Goal: Information Seeking & Learning: Learn about a topic

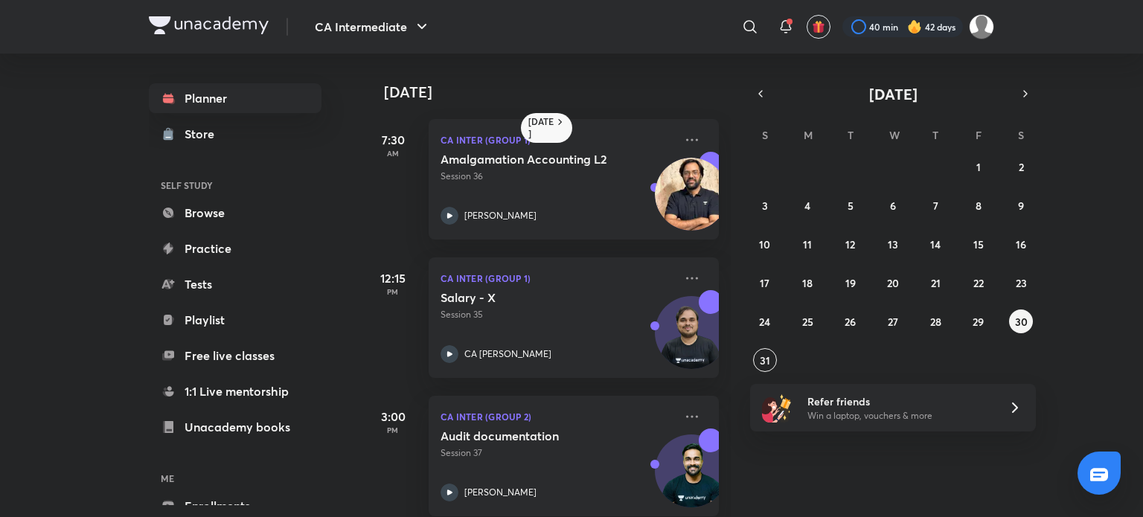
click at [221, 28] on img at bounding box center [209, 25] width 120 height 18
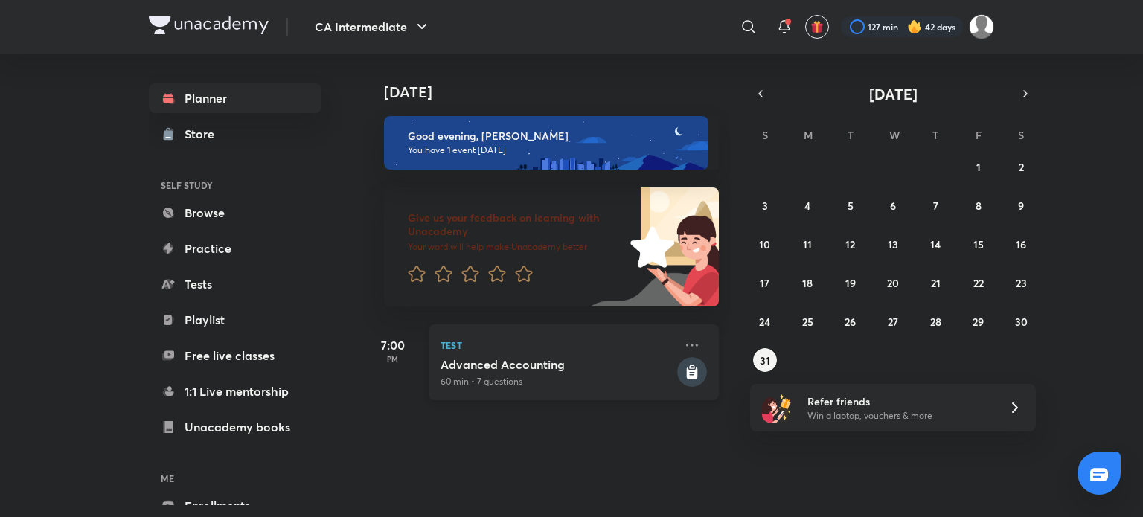
click at [687, 376] on icon at bounding box center [692, 373] width 11 height 13
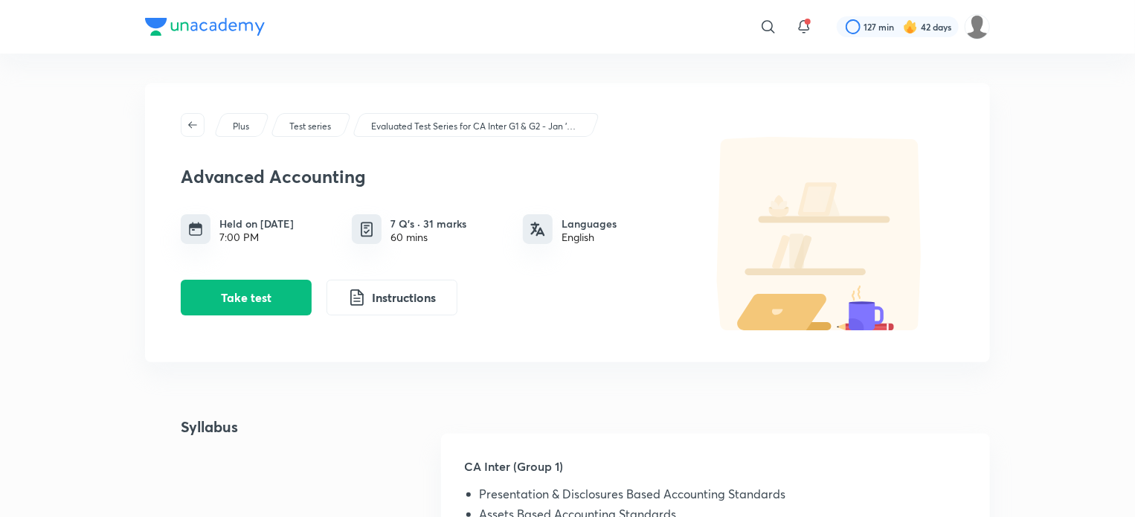
click at [246, 132] on p "Plus" at bounding box center [241, 126] width 16 height 13
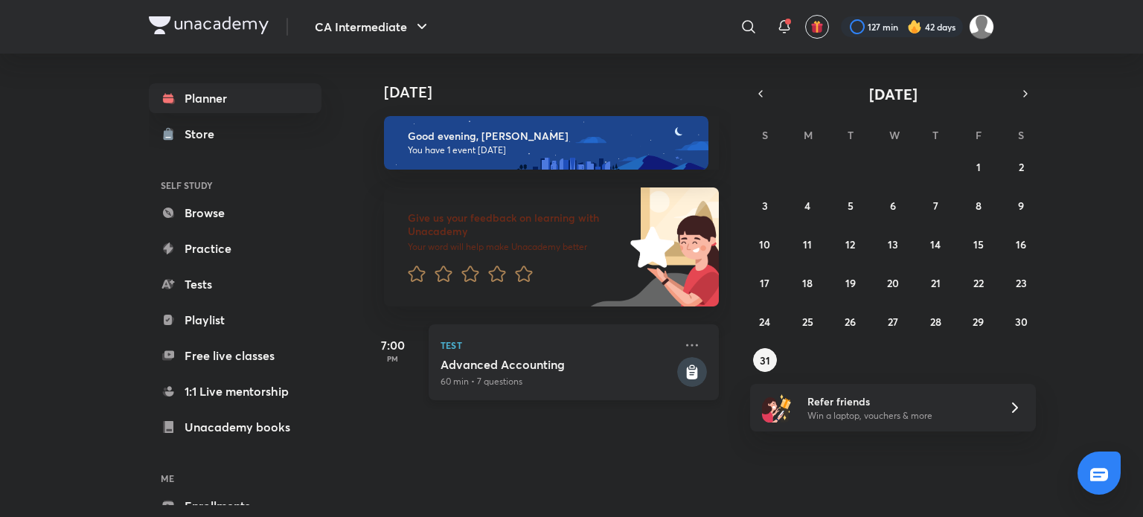
click at [687, 376] on icon at bounding box center [692, 373] width 11 height 13
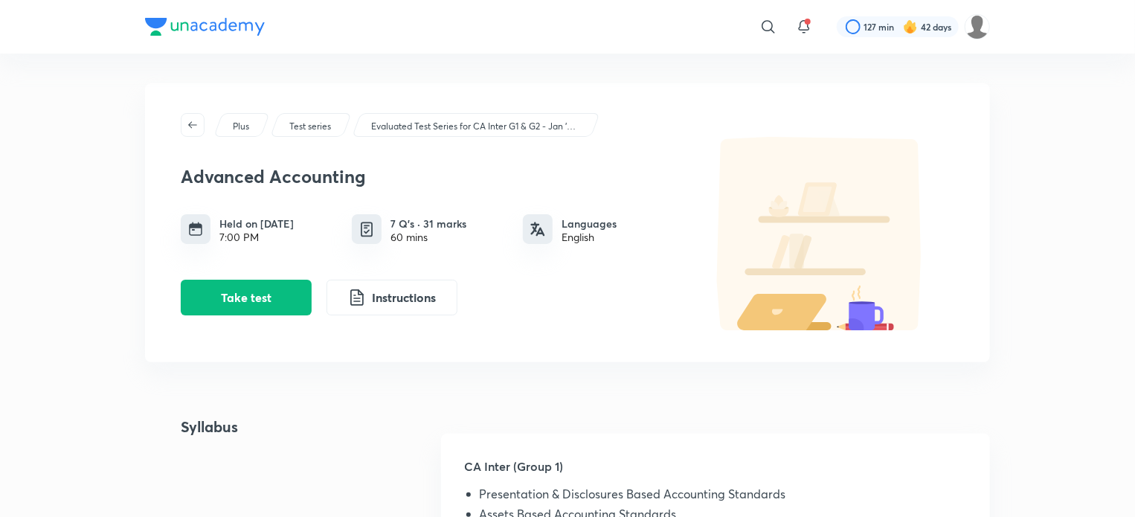
click at [501, 127] on p "Evaluated Test Series for CA Inter G1 & G2 - Jan '26 / May '26" at bounding box center [475, 126] width 208 height 13
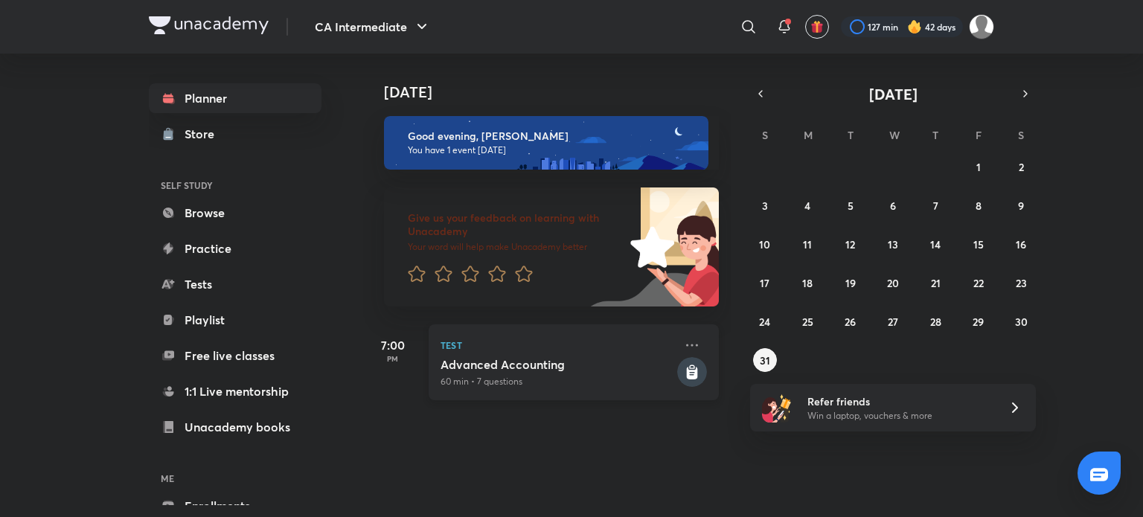
click at [680, 374] on icon at bounding box center [692, 372] width 30 height 30
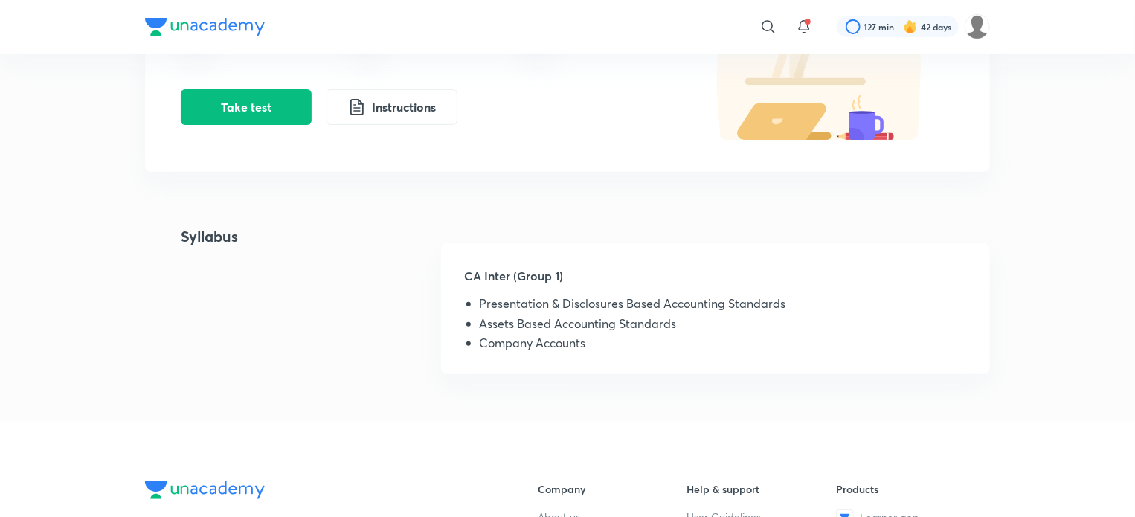
scroll to position [198, 0]
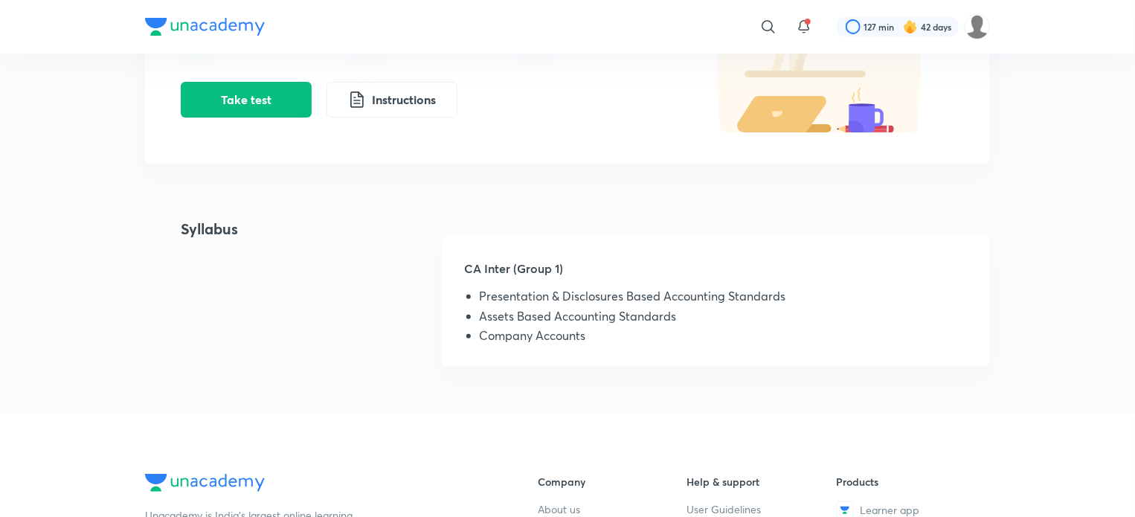
click at [199, 28] on img at bounding box center [205, 27] width 120 height 18
